Goal: Information Seeking & Learning: Learn about a topic

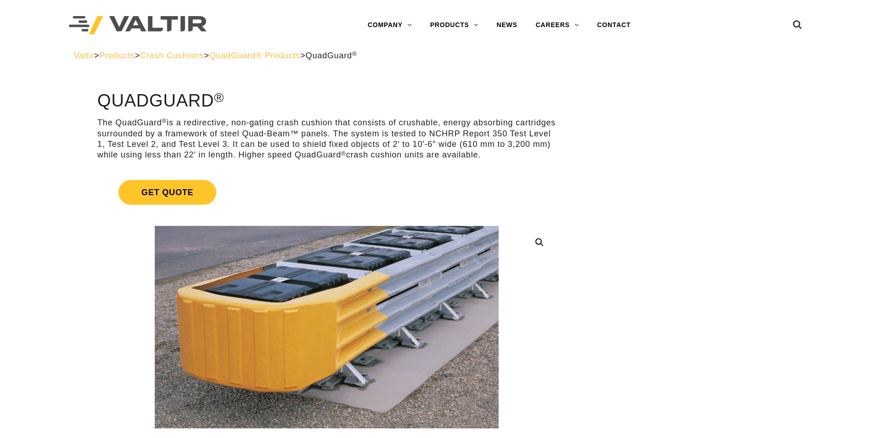
scroll to position [46, 0]
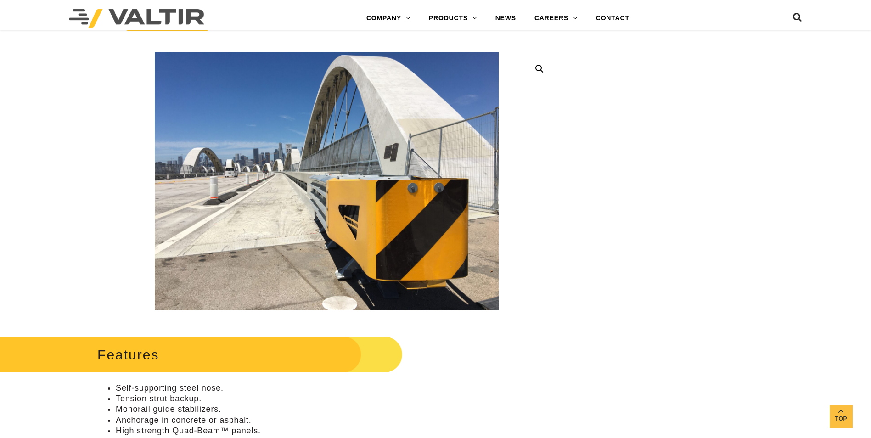
scroll to position [184, 0]
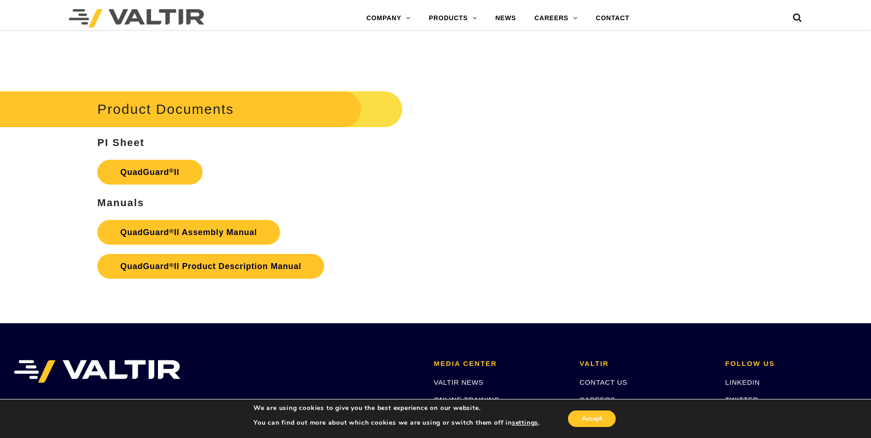
scroll to position [1790, 0]
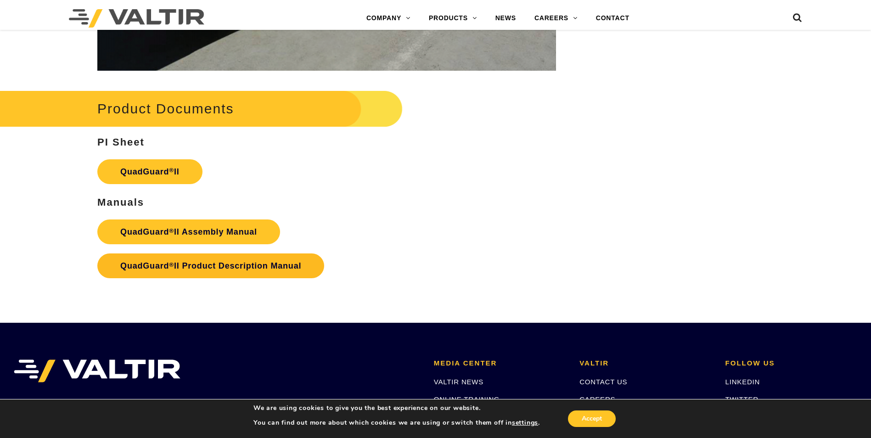
click at [231, 261] on strong "QuadGuard ® II Product Description Manual" at bounding box center [210, 265] width 181 height 9
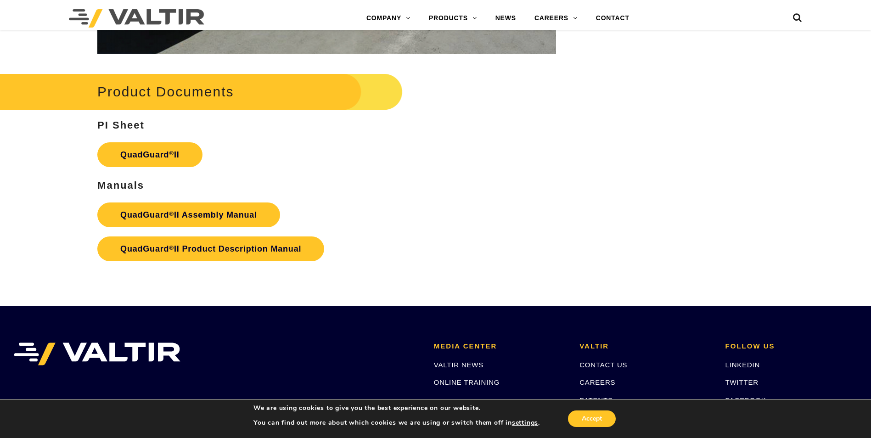
scroll to position [1665, 0]
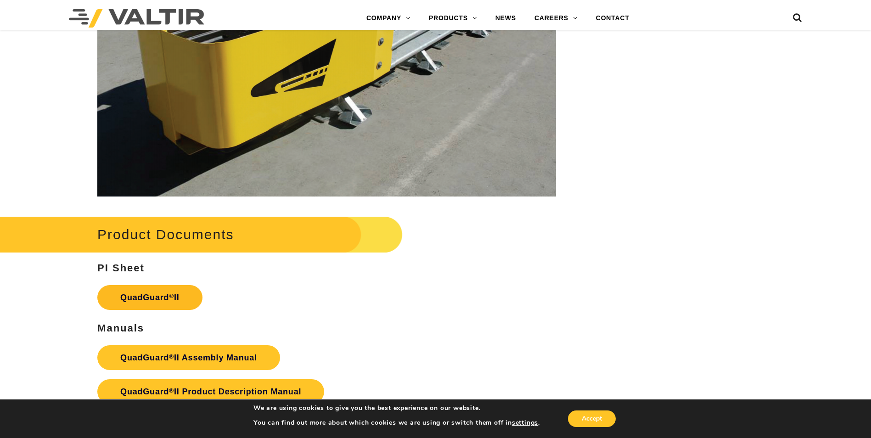
click at [163, 285] on link "QuadGuard ® II" at bounding box center [149, 297] width 105 height 25
